Goal: Transaction & Acquisition: Purchase product/service

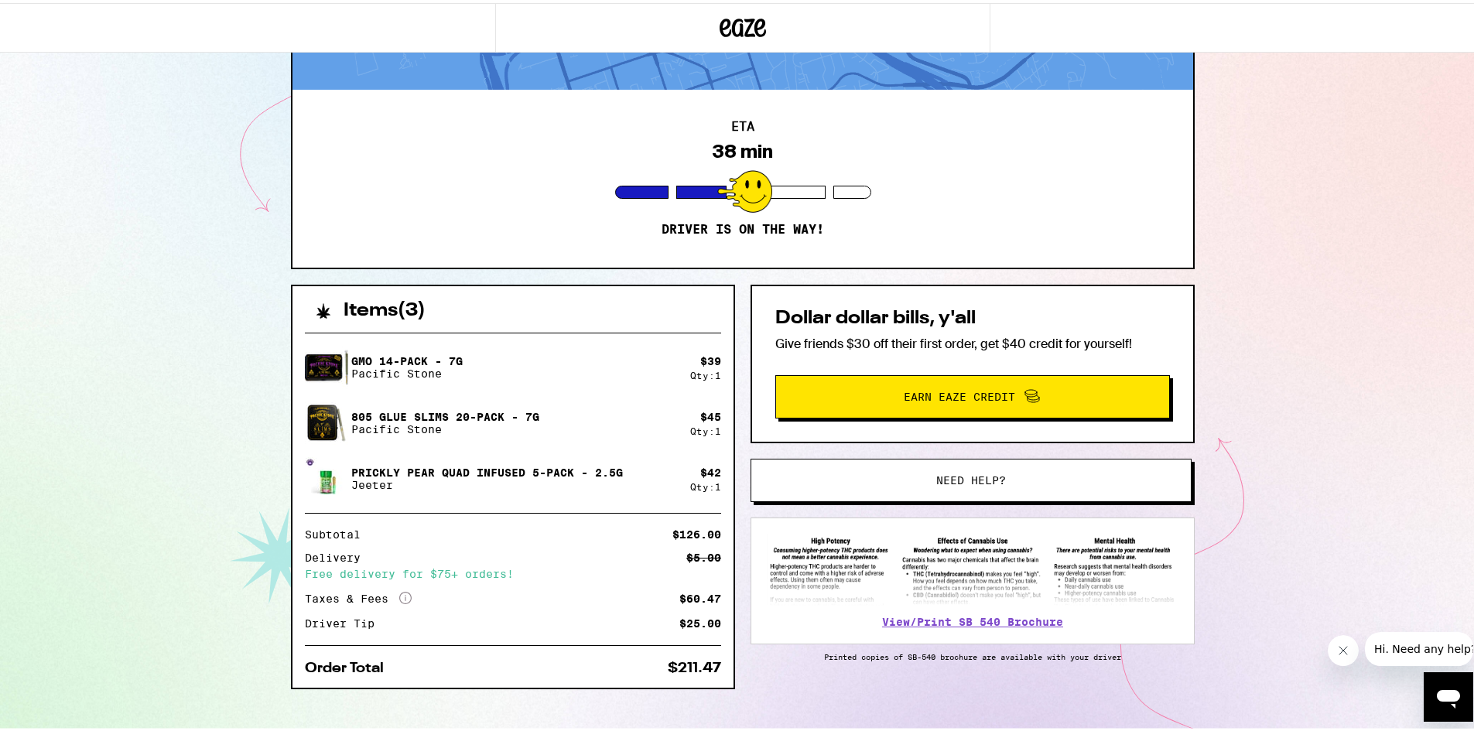
scroll to position [125, 0]
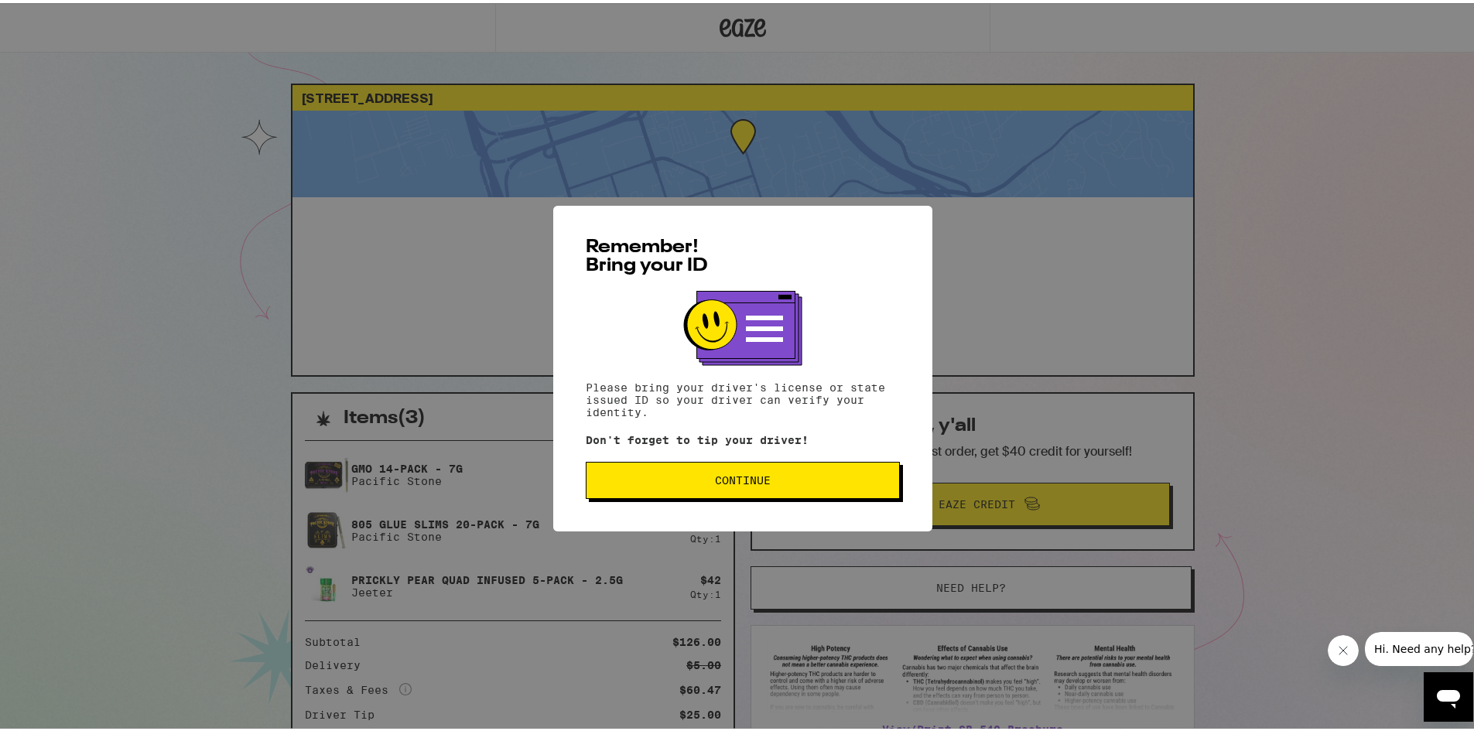
click at [612, 455] on div "Remember! Bring your ID Please bring your driver's license or state issued ID s…" at bounding box center [742, 366] width 379 height 326
click at [606, 473] on button "Continue" at bounding box center [743, 477] width 314 height 37
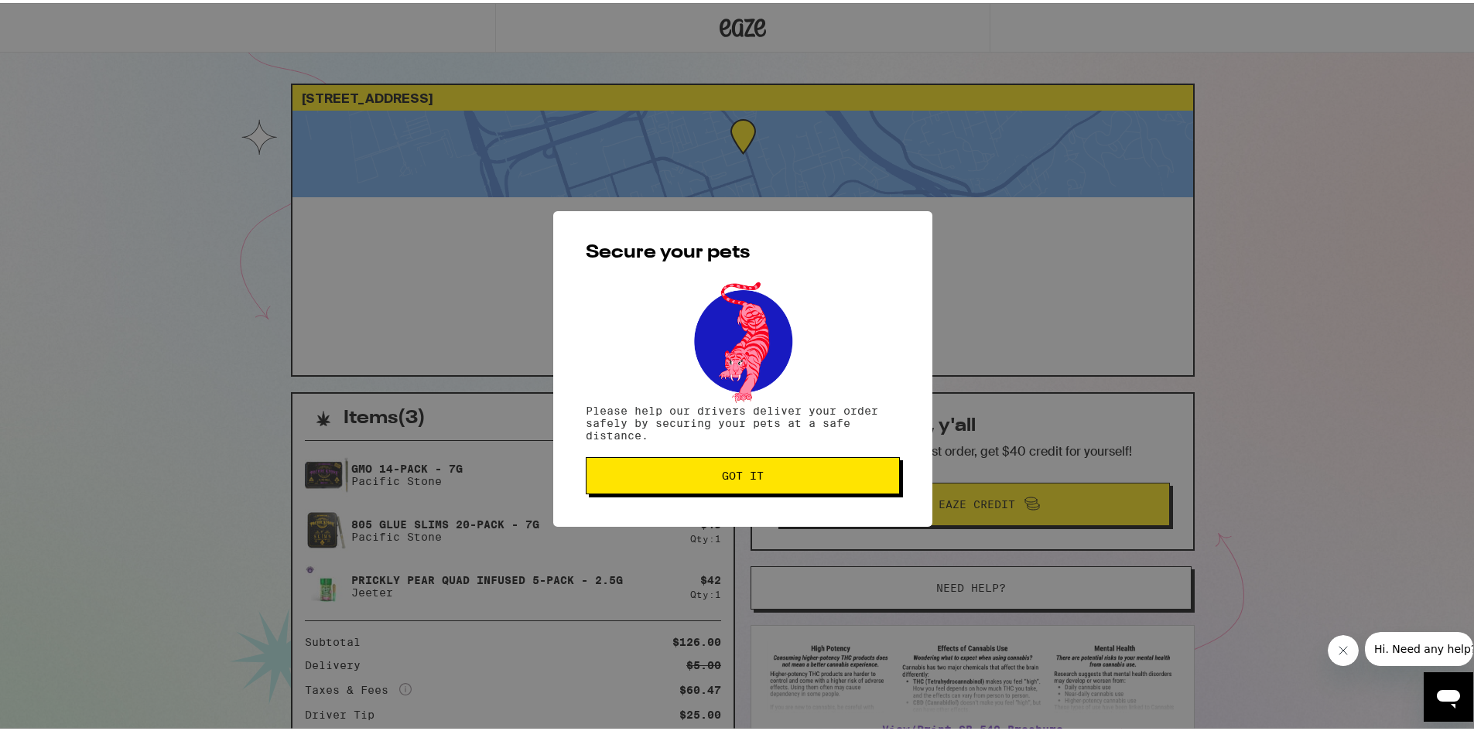
click at [606, 473] on span "Got it" at bounding box center [743, 472] width 288 height 11
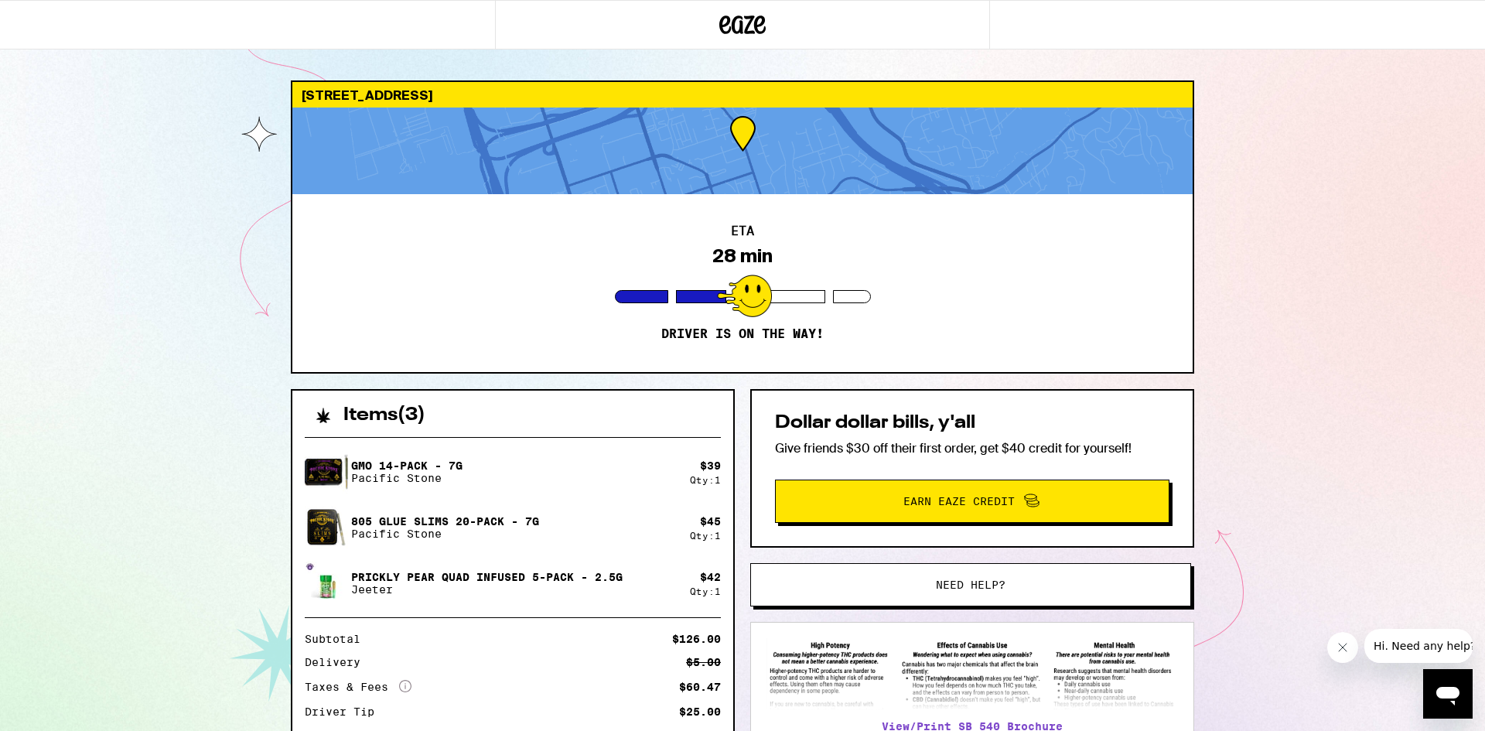
click at [1340, 646] on icon "Close message from company" at bounding box center [1342, 647] width 12 height 12
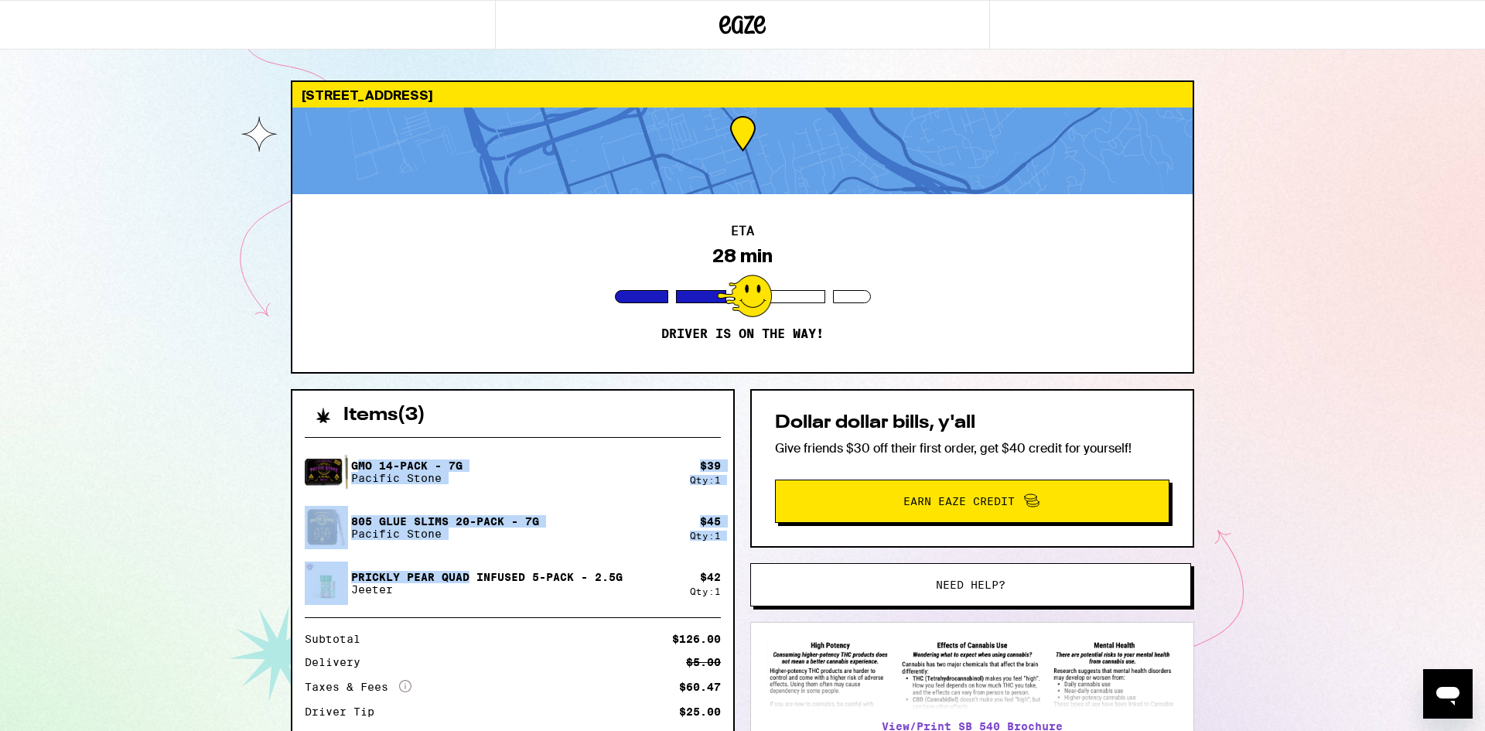
drag, startPoint x: 365, startPoint y: 479, endPoint x: 473, endPoint y: 566, distance: 138.6
click at [473, 566] on div "GMO 14-Pack - 7g Pacific Stone $ 39 Qty: 1 805 Glue Slims 20-Pack - 7g Pacific …" at bounding box center [513, 527] width 416 height 155
click at [473, 566] on div "Prickly Pear Quad Infused 5-Pack - 2.5g Jeeter" at bounding box center [497, 583] width 385 height 43
drag, startPoint x: 610, startPoint y: 571, endPoint x: 355, endPoint y: 464, distance: 276.0
click at [355, 464] on div "GMO 14-Pack - 7g Pacific Stone $ 39 Qty: 1 805 Glue Slims 20-Pack - 7g Pacific …" at bounding box center [513, 527] width 416 height 155
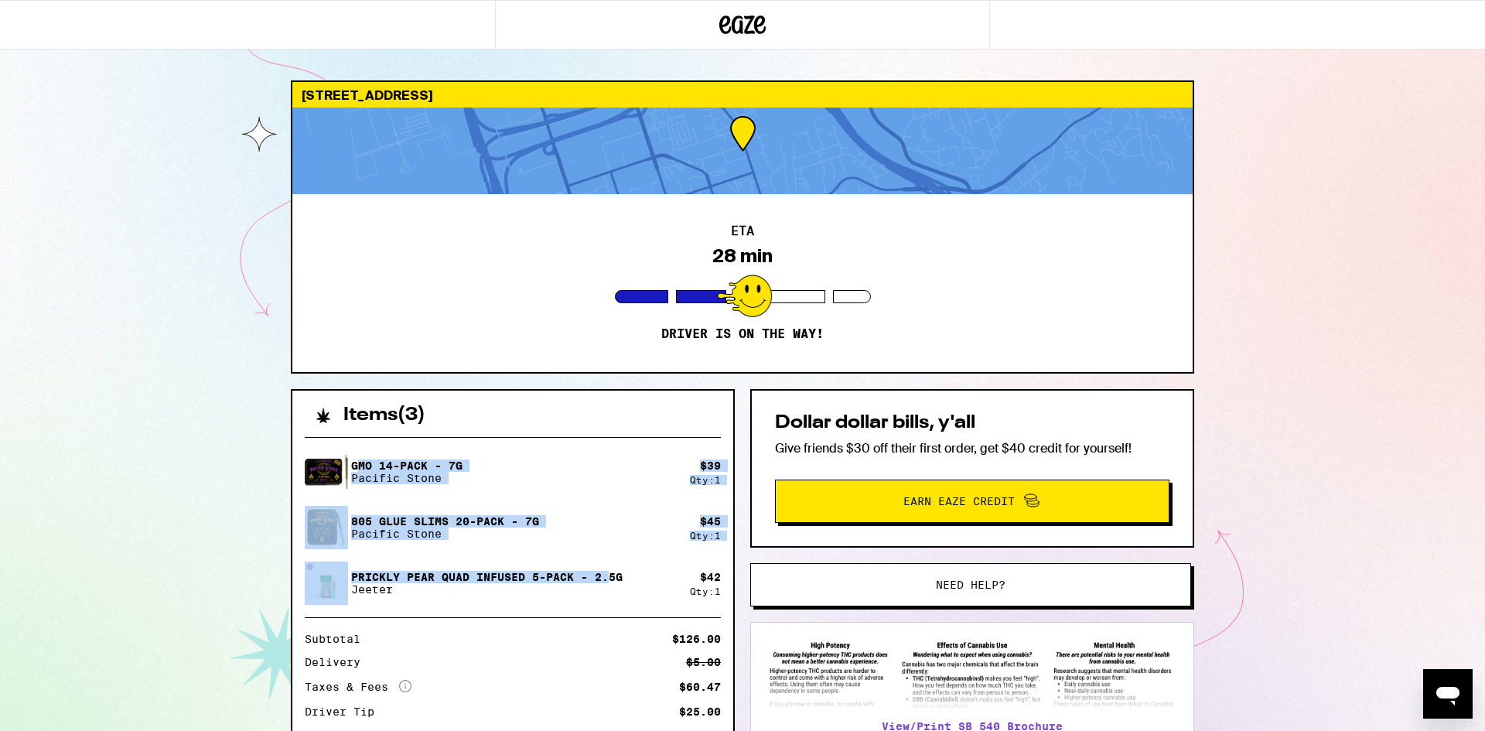
click at [355, 464] on p "GMO 14-Pack - 7g" at bounding box center [406, 466] width 111 height 12
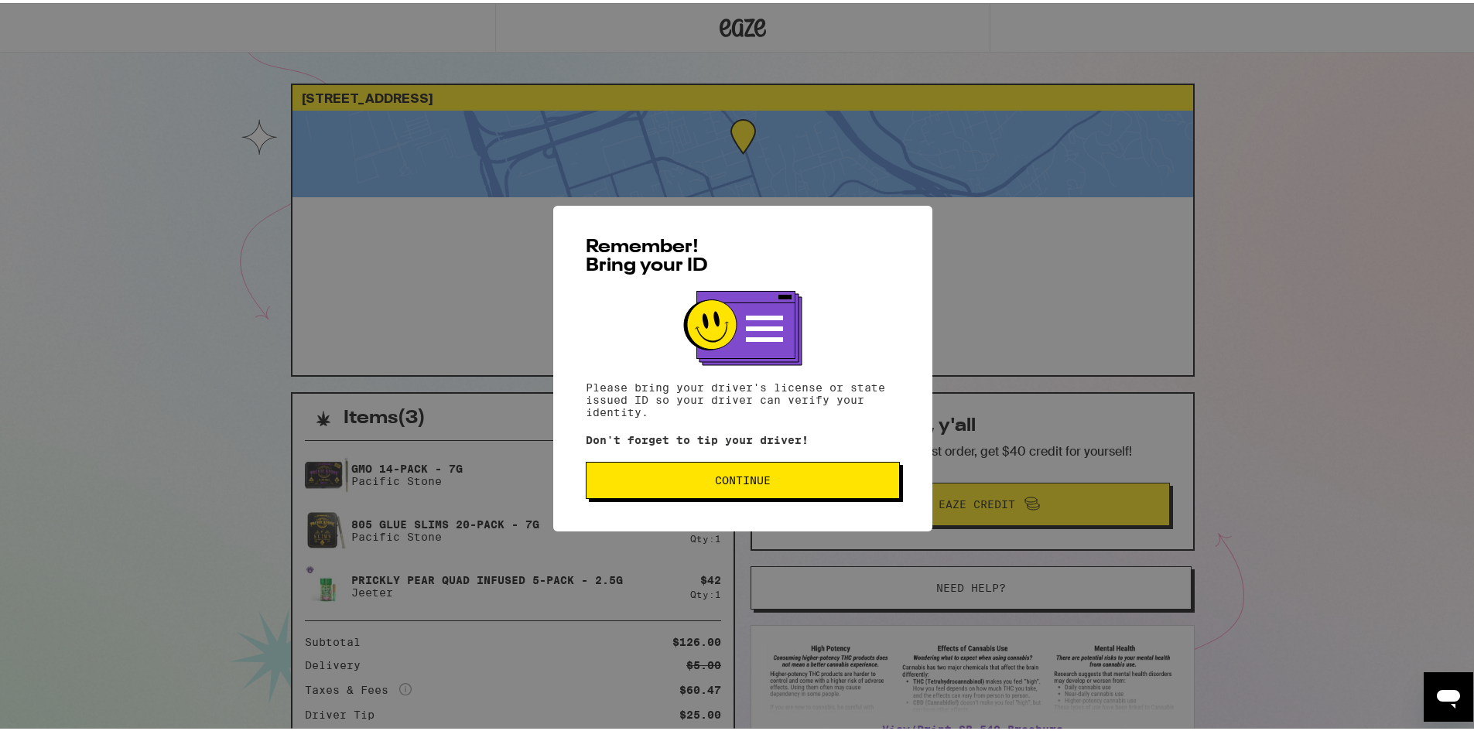
click at [593, 473] on button "Continue" at bounding box center [743, 477] width 314 height 37
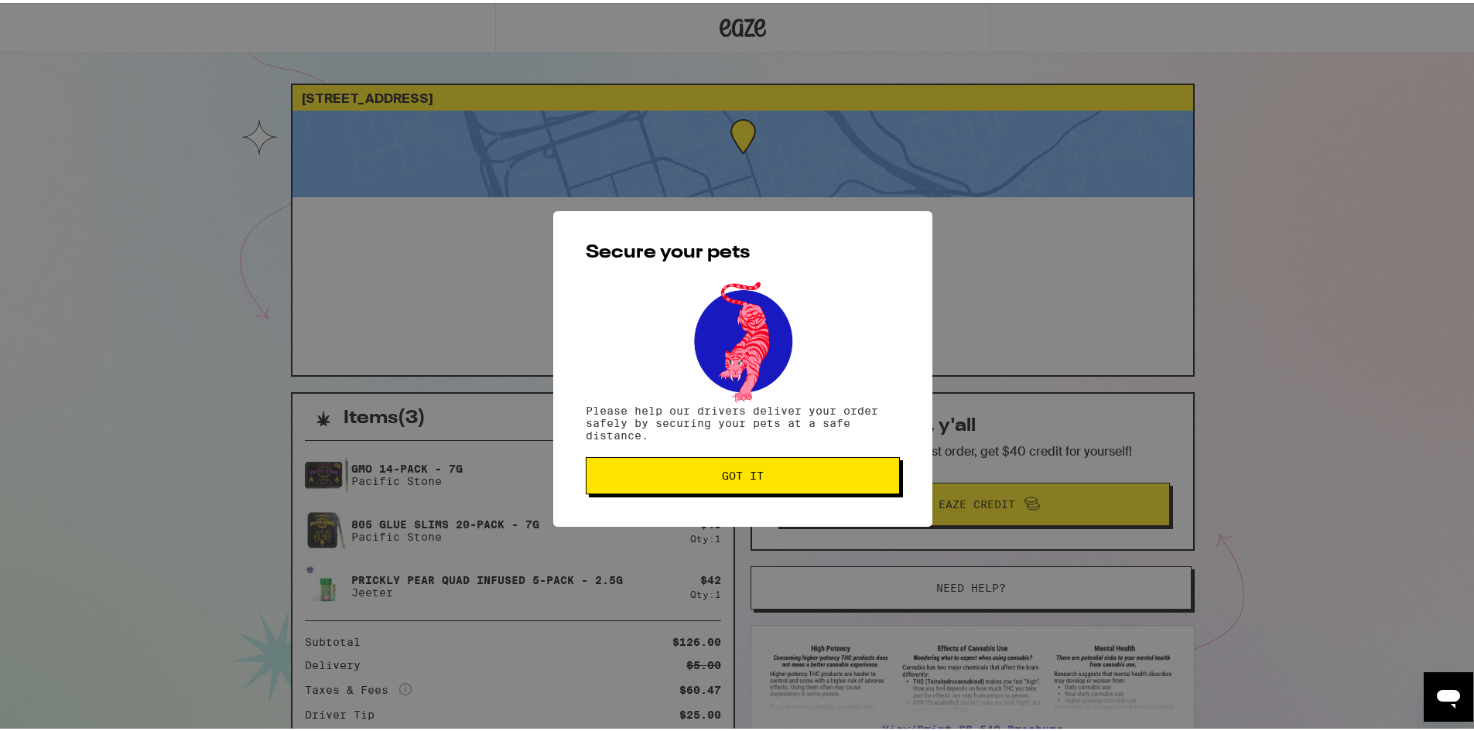
click at [599, 473] on span "Got it" at bounding box center [743, 472] width 288 height 11
